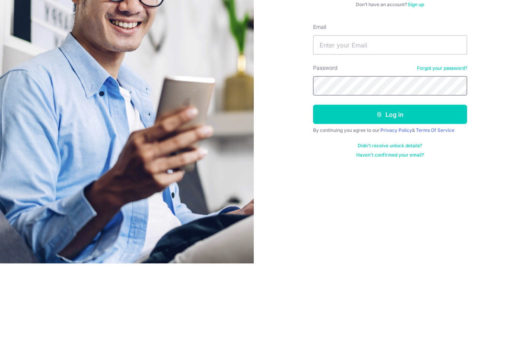
scroll to position [13, 0]
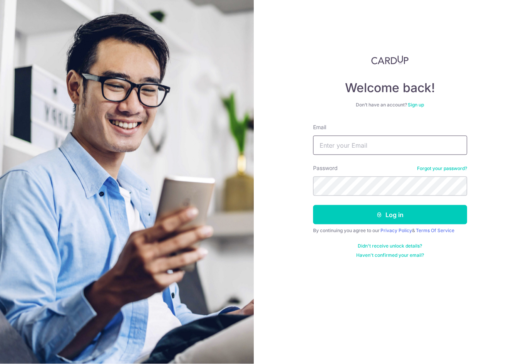
type input "[EMAIL_ADDRESS][DOMAIN_NAME]"
click at [397, 136] on input "[EMAIL_ADDRESS][DOMAIN_NAME]" at bounding box center [390, 145] width 154 height 19
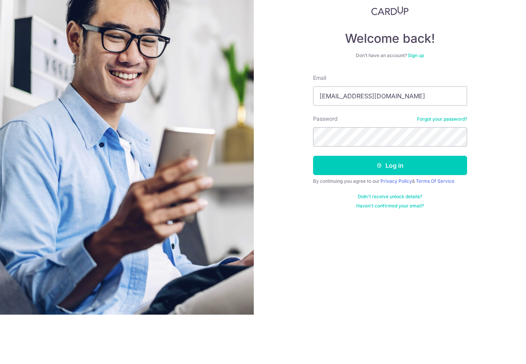
click at [442, 205] on button "Log in" at bounding box center [390, 214] width 154 height 19
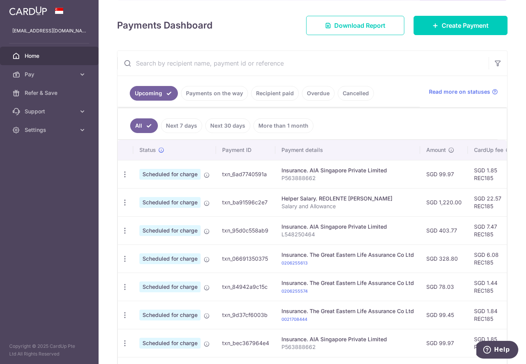
scroll to position [108, 0]
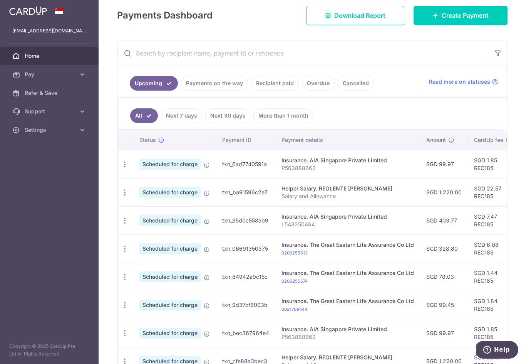
click at [262, 117] on div at bounding box center [266, 183] width 532 height 367
click at [338, 91] on link "Cancelled" at bounding box center [356, 83] width 36 height 15
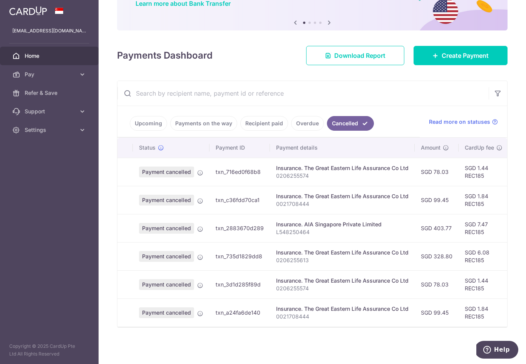
scroll to position [87, 0]
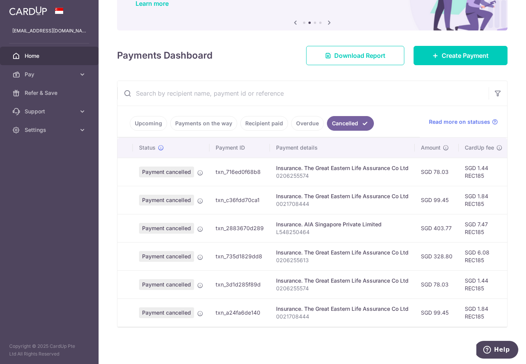
click at [170, 131] on link "Payments on the way" at bounding box center [203, 123] width 67 height 15
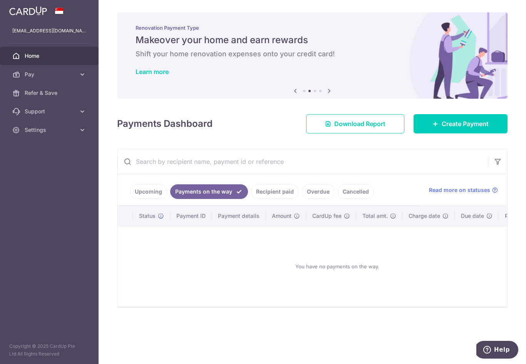
click at [251, 199] on link "Recipient paid" at bounding box center [275, 191] width 48 height 15
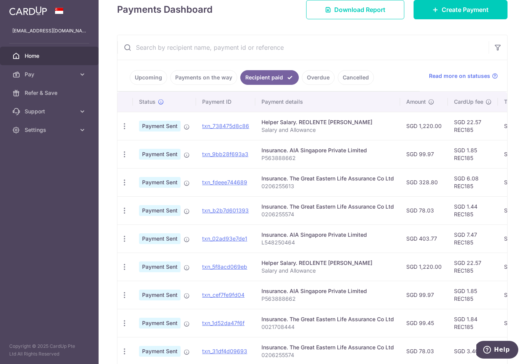
scroll to position [125, 0]
